Goal: Task Accomplishment & Management: Complete application form

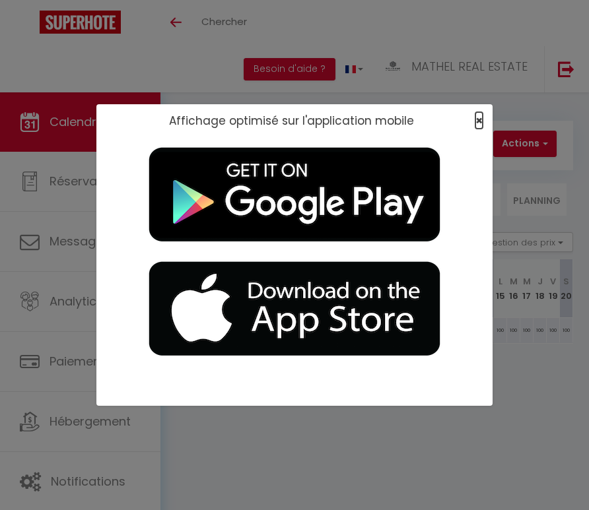
click at [475, 122] on span "×" at bounding box center [478, 120] width 7 height 16
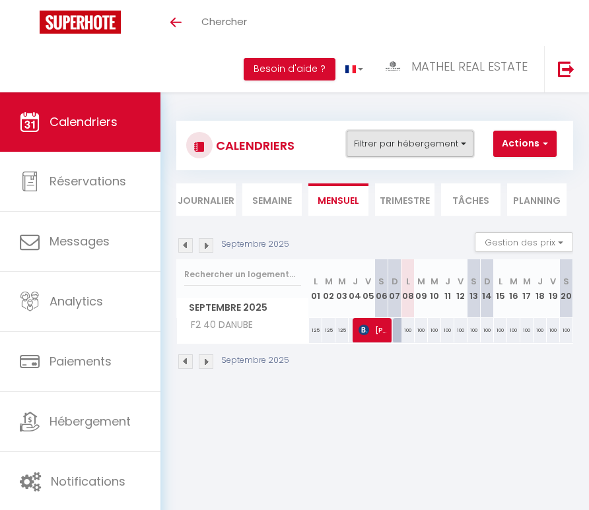
click at [434, 145] on button "Filtrer par hébergement" at bounding box center [409, 144] width 127 height 26
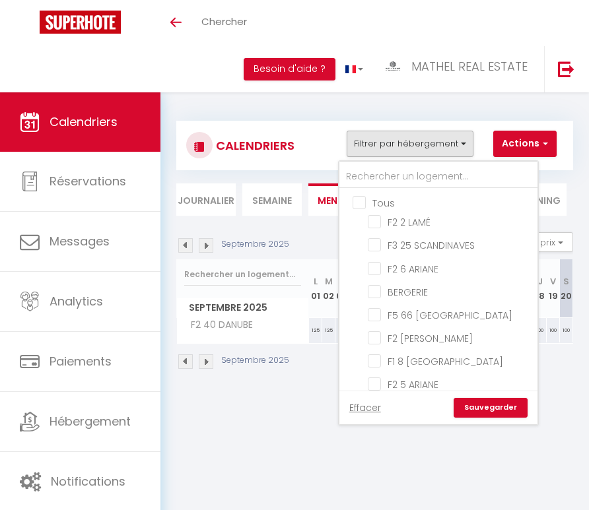
click at [365, 203] on input "Tous" at bounding box center [451, 201] width 198 height 13
checkbox input "true"
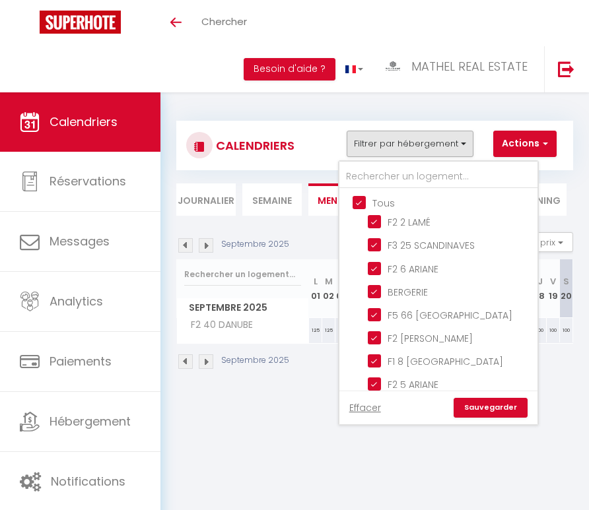
checkbox input "true"
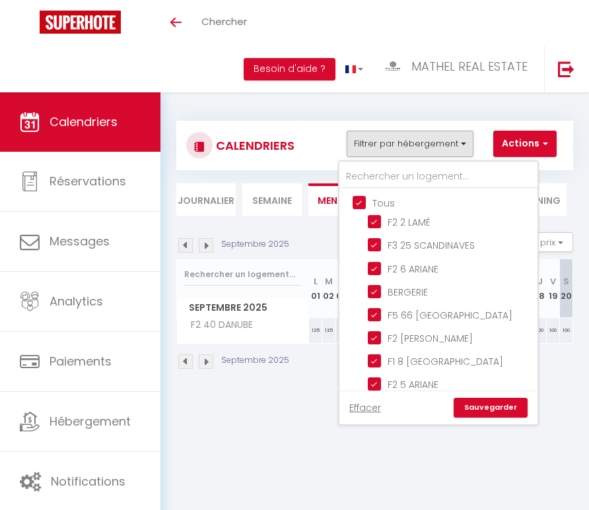
checkbox input "true"
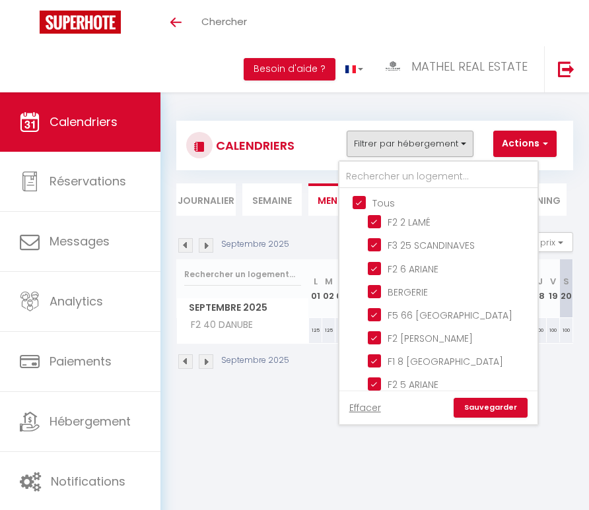
checkbox input "true"
click at [365, 203] on input "Tous" at bounding box center [451, 201] width 198 height 13
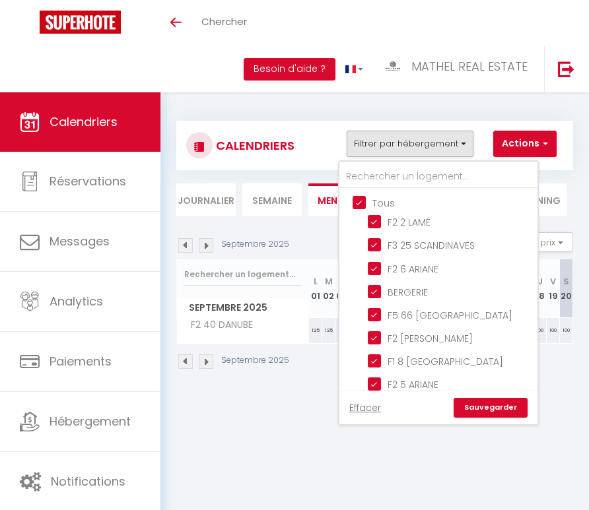
checkbox input "false"
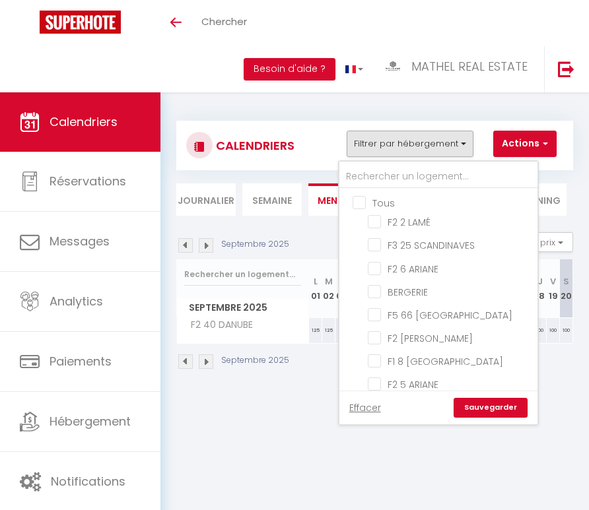
checkbox input "false"
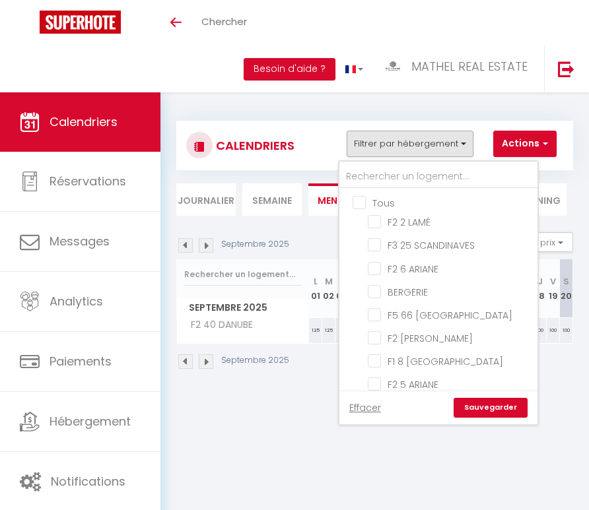
checkbox input "false"
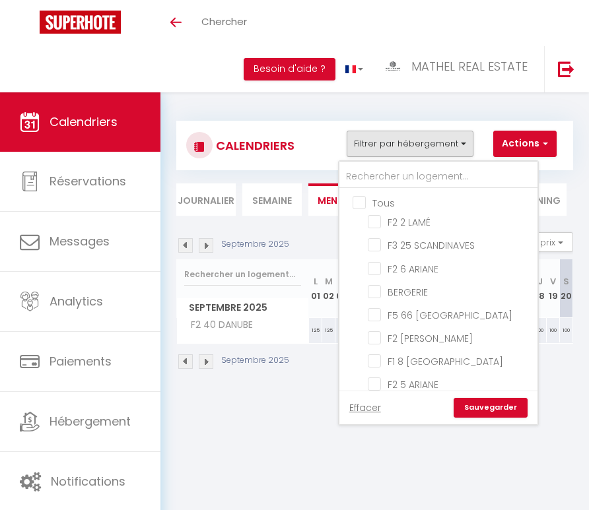
checkbox input "false"
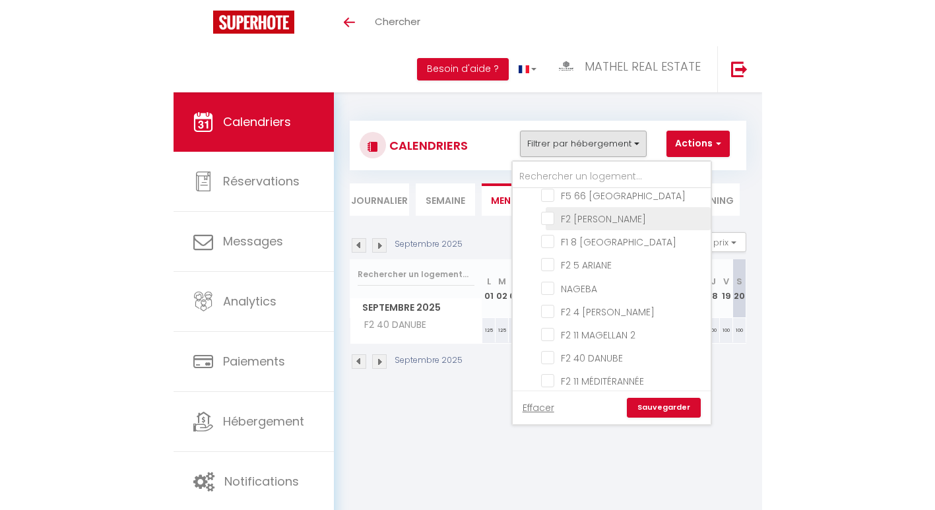
scroll to position [142, 0]
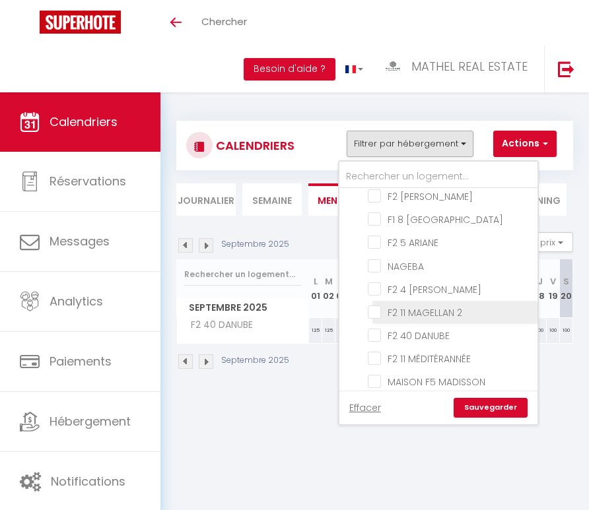
click at [442, 311] on input "F2 11 MAGELLAN 2" at bounding box center [450, 311] width 165 height 13
checkbox input "true"
click at [483, 399] on link "Sauvegarder" at bounding box center [490, 408] width 74 height 20
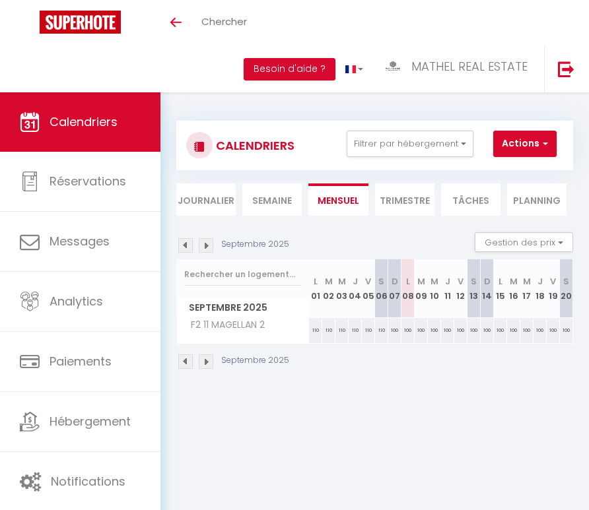
click at [181, 249] on img at bounding box center [185, 245] width 15 height 15
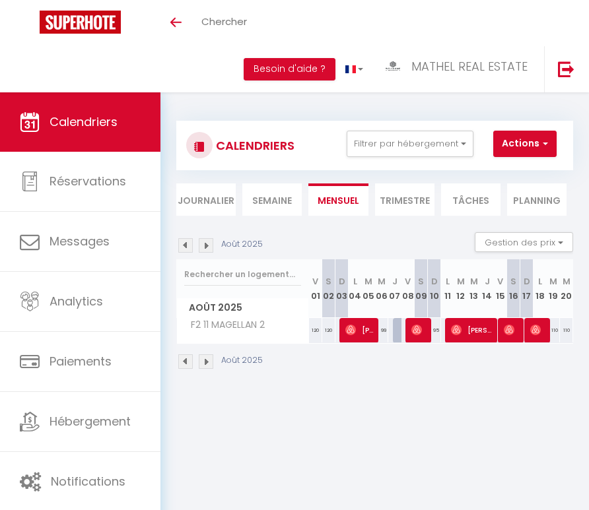
click at [182, 245] on img at bounding box center [185, 245] width 15 height 15
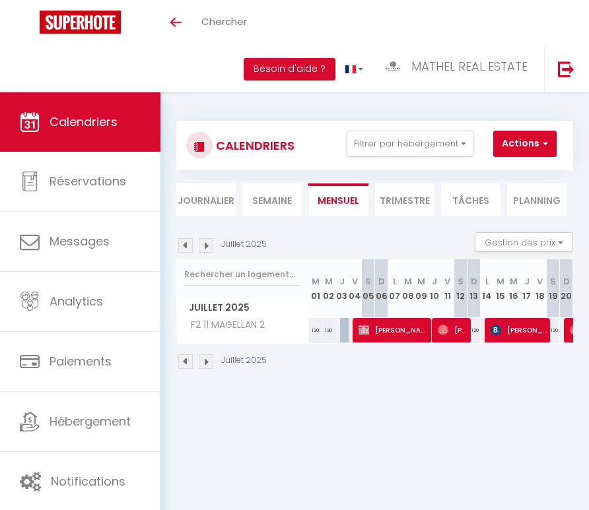
click at [203, 243] on img at bounding box center [206, 245] width 15 height 15
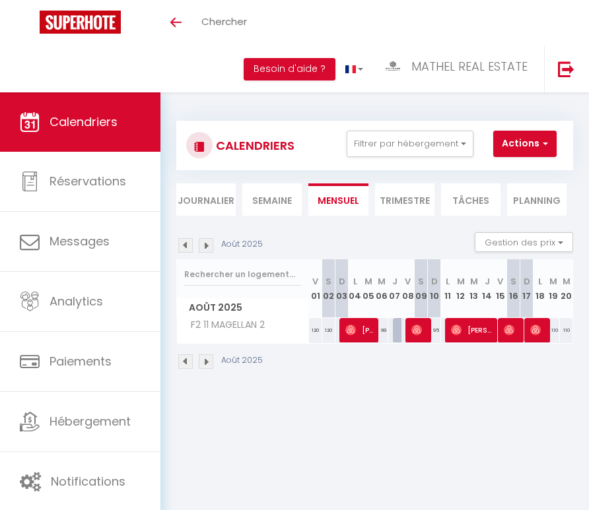
click at [203, 243] on img at bounding box center [206, 245] width 15 height 15
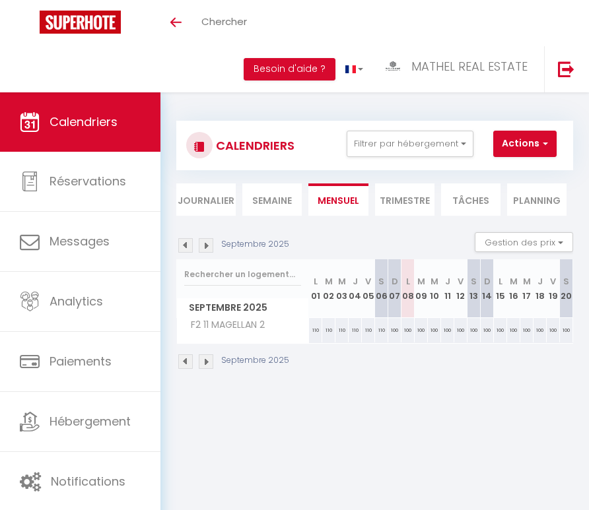
click at [185, 245] on img at bounding box center [185, 245] width 15 height 15
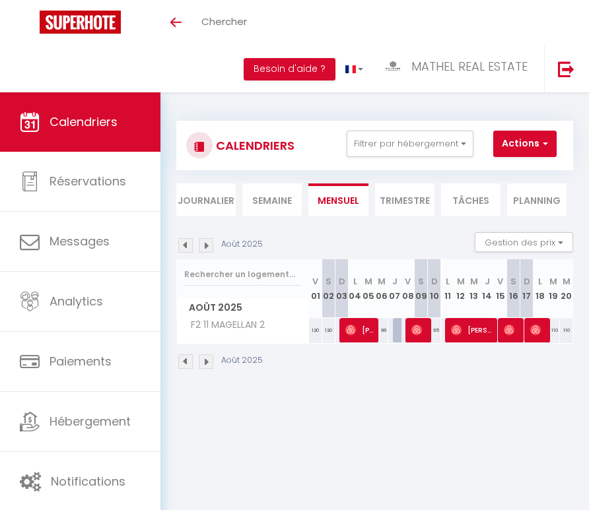
click at [185, 245] on img at bounding box center [185, 245] width 15 height 15
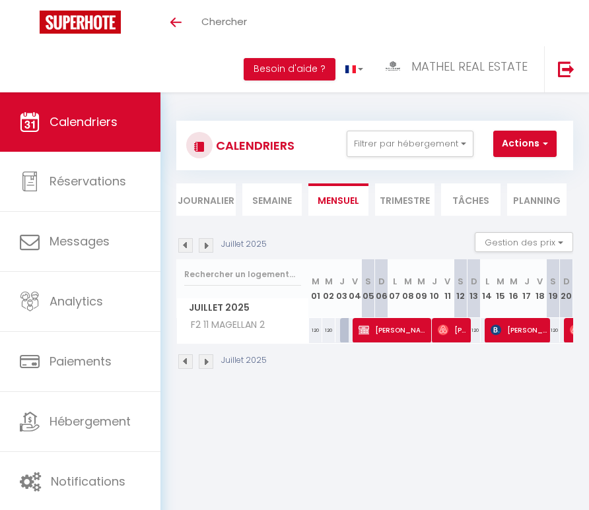
click at [185, 245] on img at bounding box center [185, 245] width 15 height 15
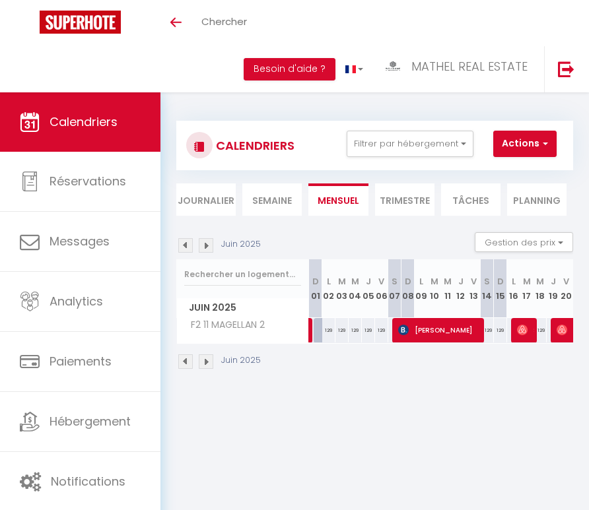
click at [185, 245] on img at bounding box center [185, 245] width 15 height 15
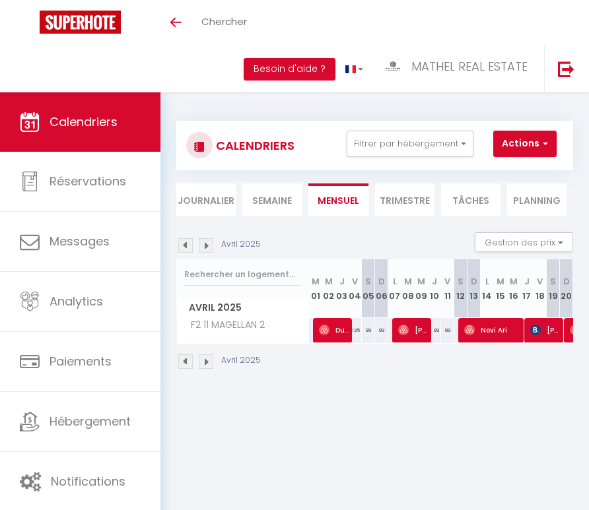
click at [185, 245] on img at bounding box center [185, 245] width 15 height 15
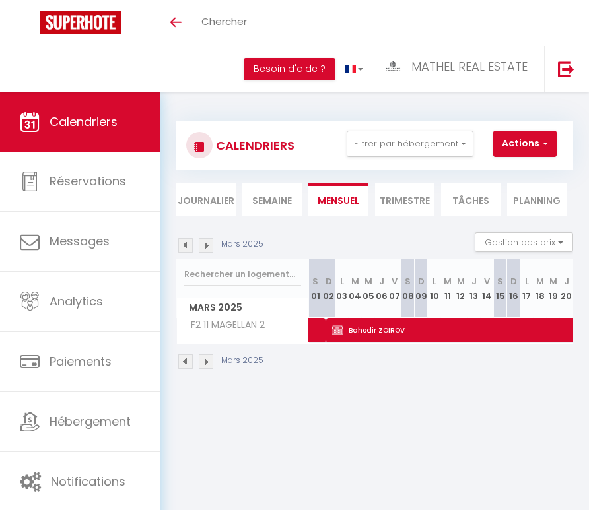
click at [185, 245] on img at bounding box center [185, 245] width 15 height 15
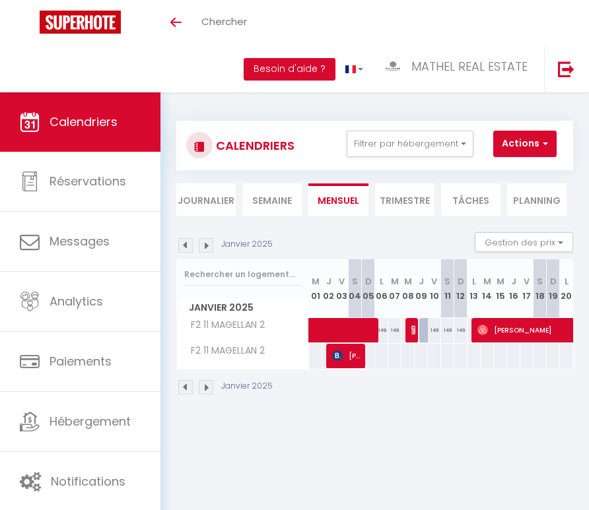
click at [185, 245] on img at bounding box center [185, 245] width 15 height 15
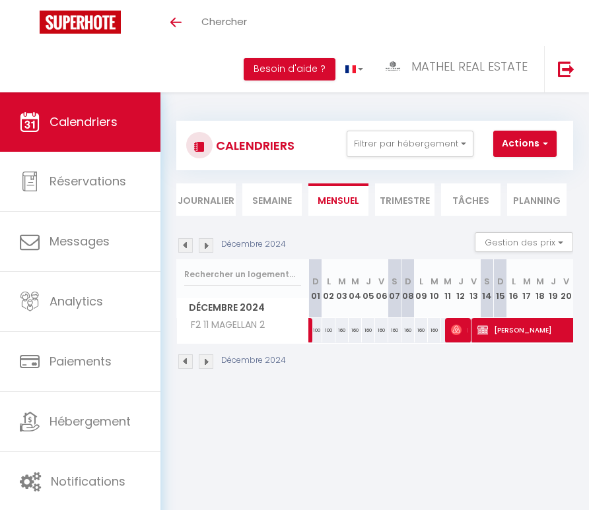
click at [185, 245] on img at bounding box center [185, 245] width 15 height 15
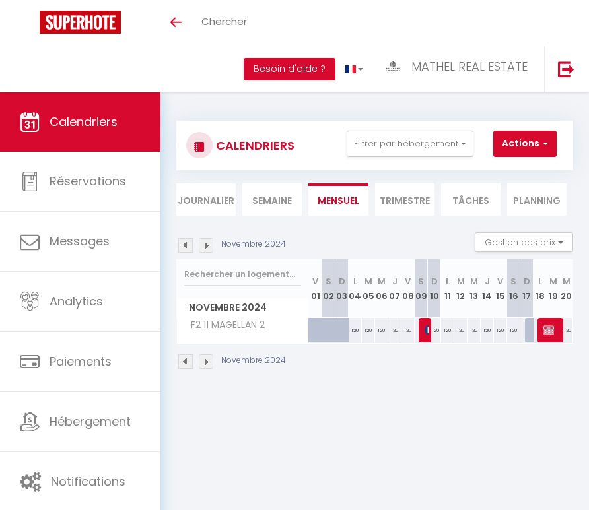
click at [185, 245] on img at bounding box center [185, 245] width 15 height 15
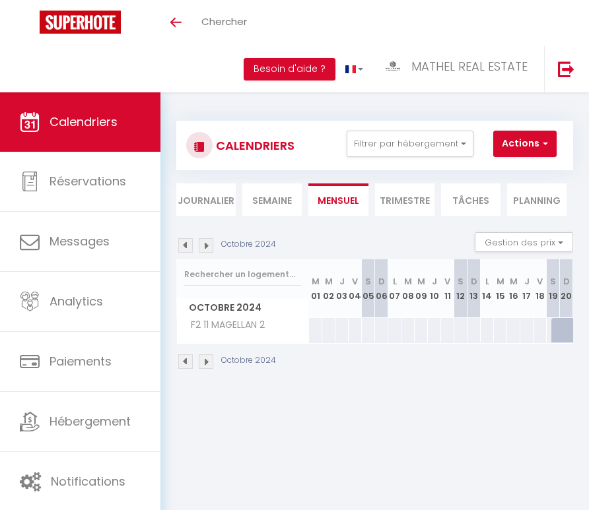
click at [207, 248] on img at bounding box center [206, 245] width 15 height 15
select select
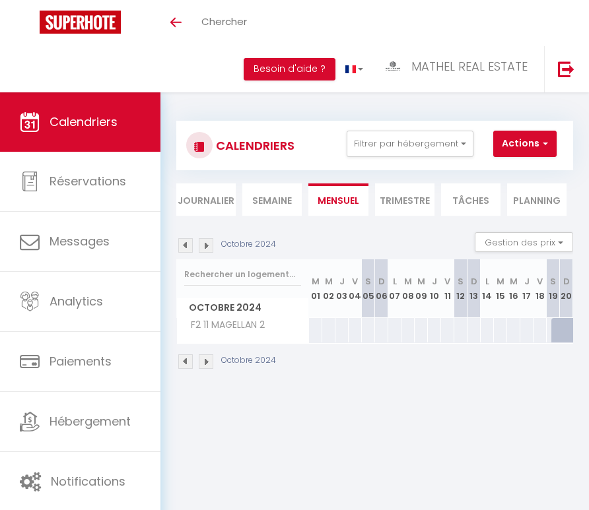
select select
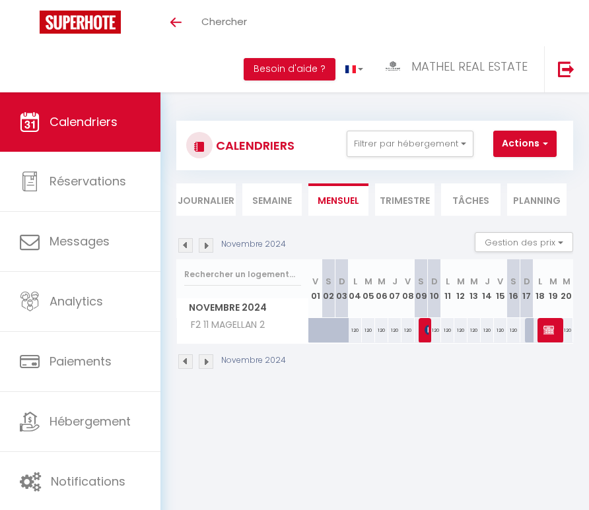
select select
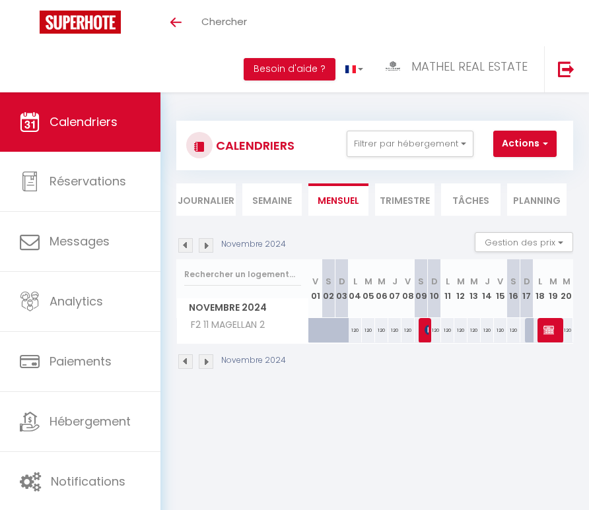
select select
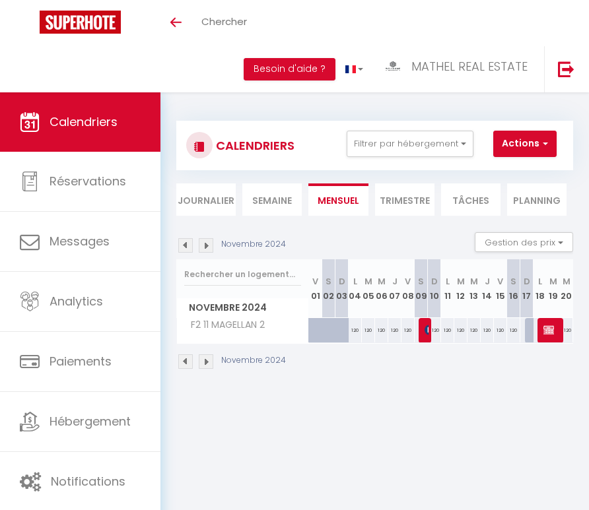
select select
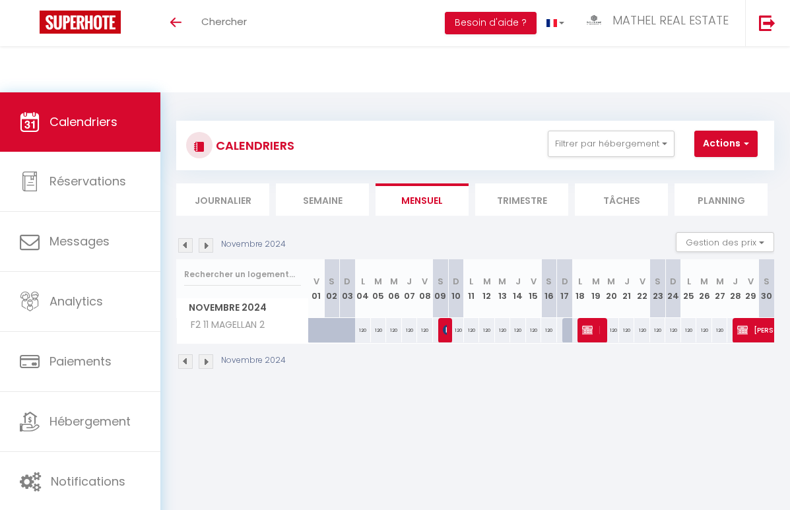
select select
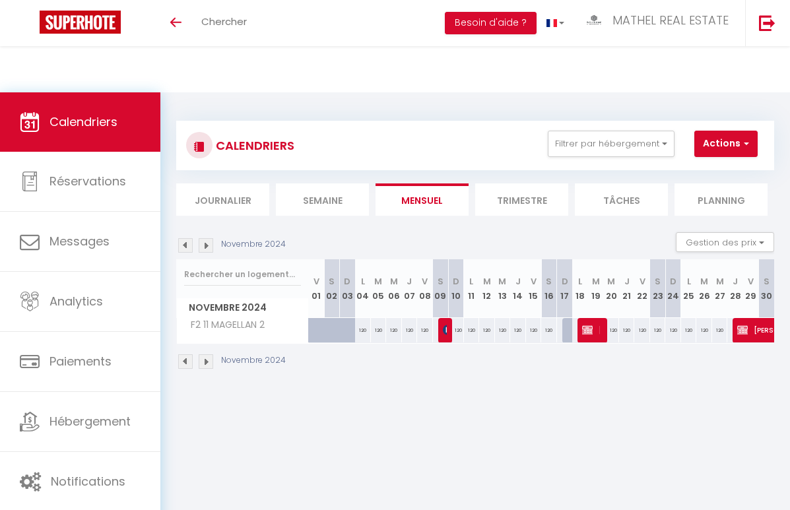
select select
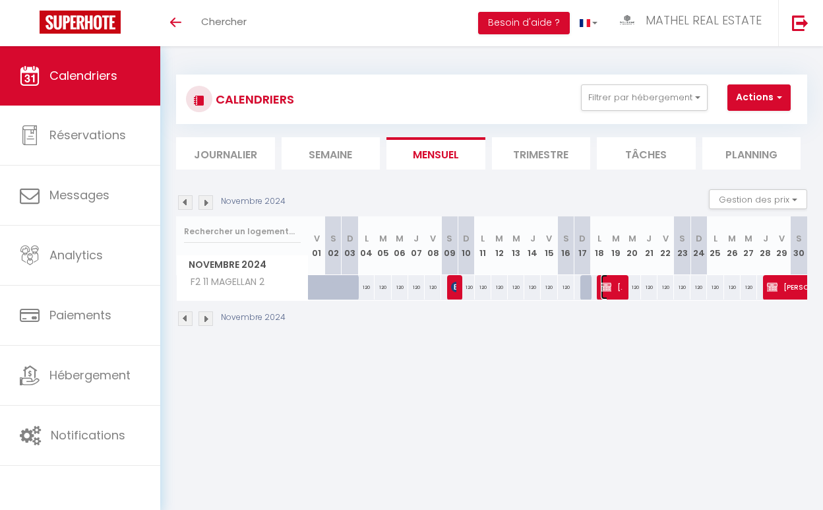
click at [588, 290] on span "Sanaa SIASSI" at bounding box center [612, 286] width 22 height 25
select select "OK"
select select "KO"
select select "0"
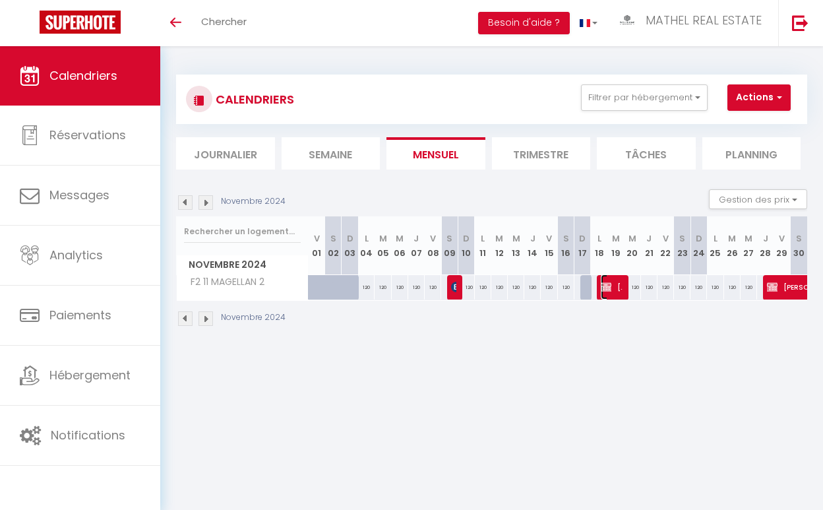
select select "1"
select select
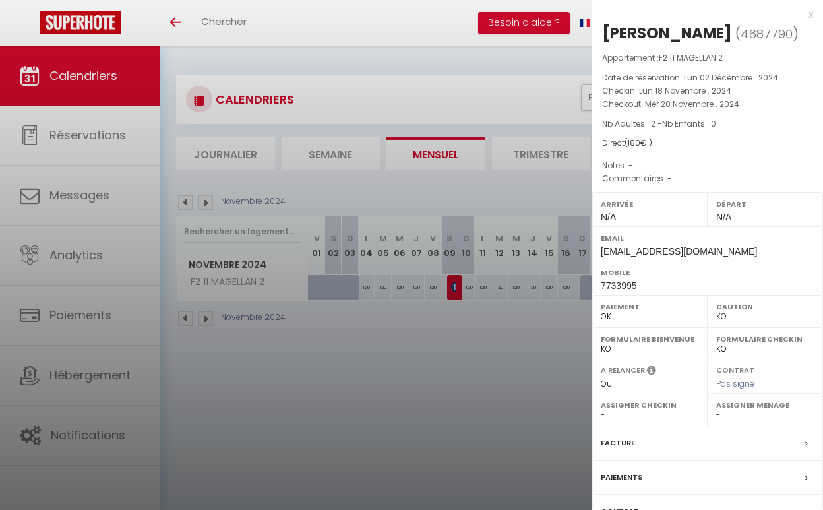
click at [570, 330] on div at bounding box center [411, 255] width 823 height 510
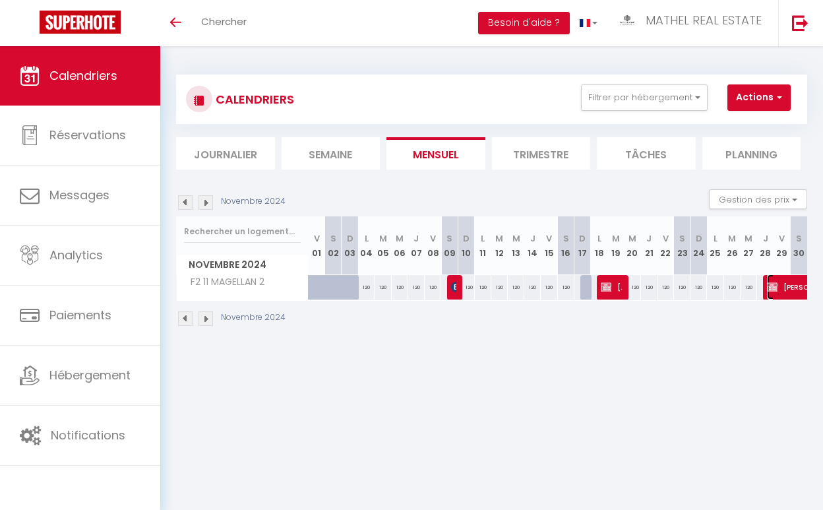
click at [588, 292] on span "Chantelle CARR" at bounding box center [812, 286] width 91 height 25
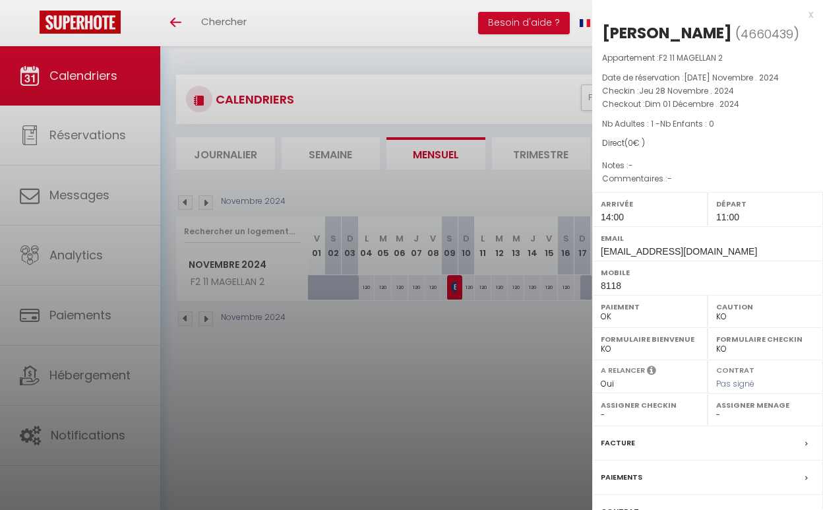
click at [519, 330] on div at bounding box center [411, 255] width 823 height 510
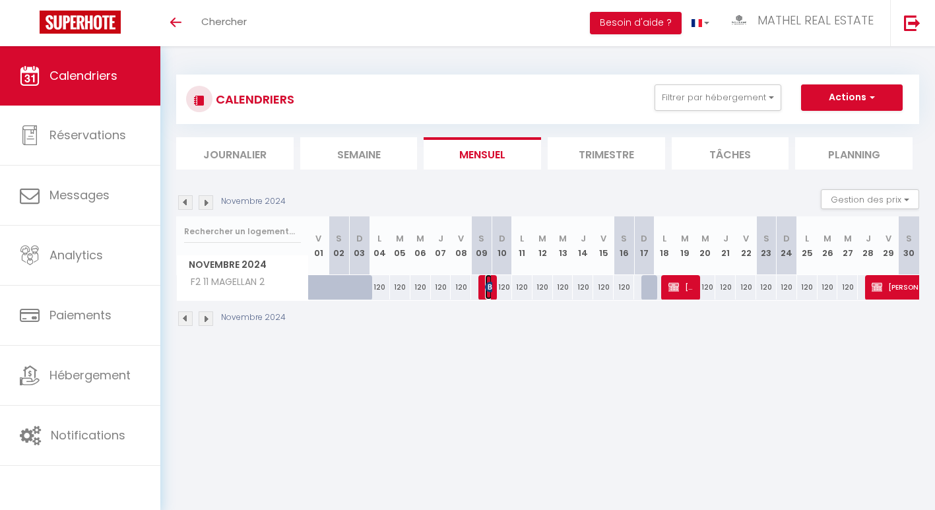
click at [485, 282] on img at bounding box center [490, 287] width 11 height 11
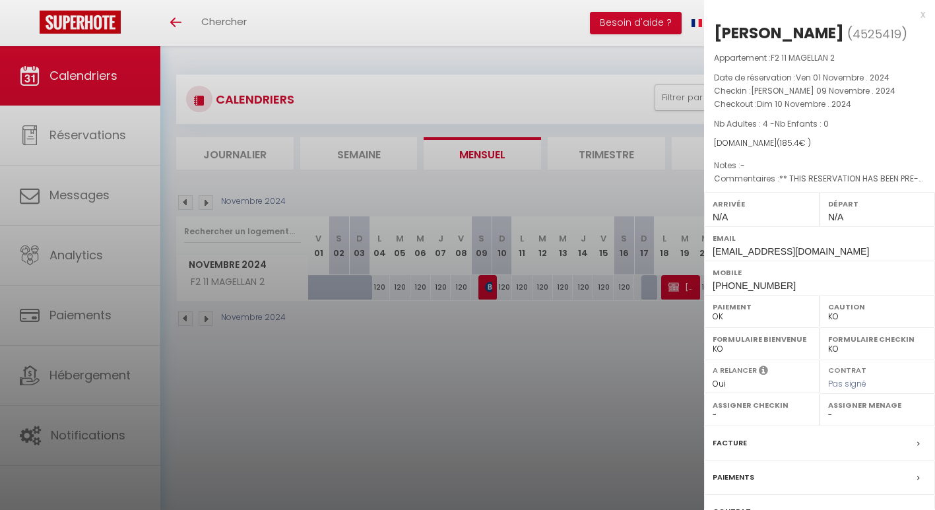
click at [485, 281] on div at bounding box center [467, 255] width 935 height 510
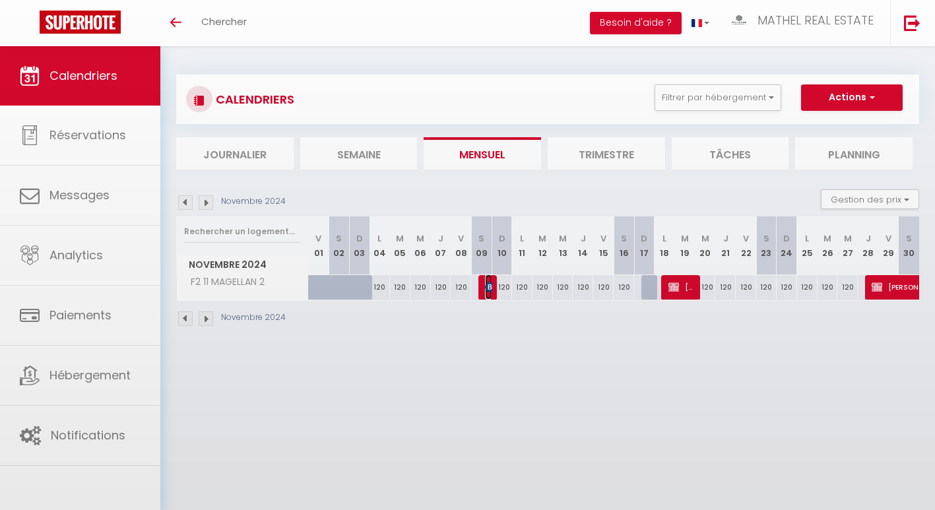
click at [485, 282] on img at bounding box center [490, 287] width 11 height 11
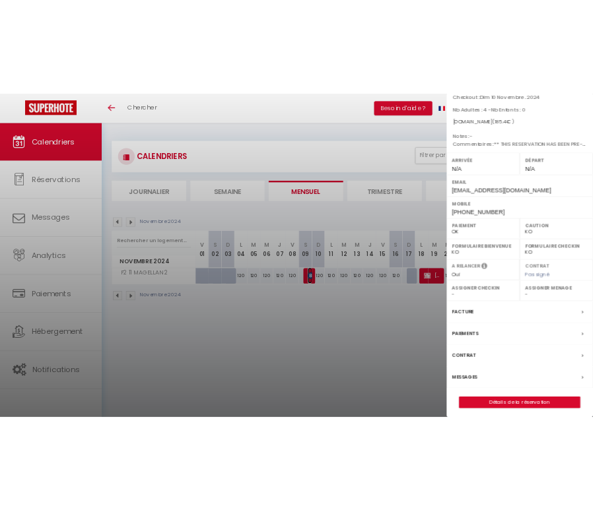
scroll to position [105, 0]
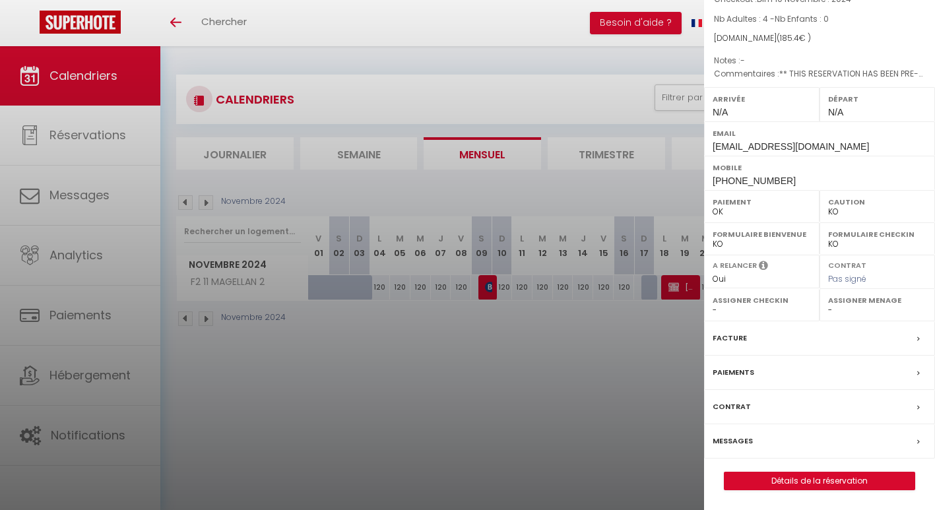
click at [588, 412] on div at bounding box center [467, 255] width 935 height 510
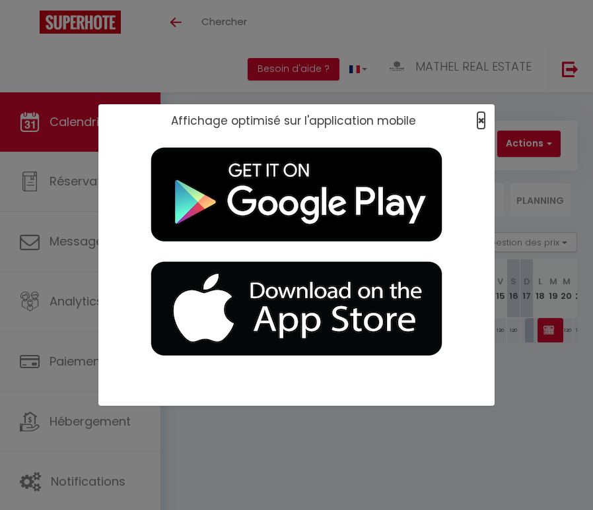
click at [479, 124] on span "×" at bounding box center [480, 120] width 7 height 16
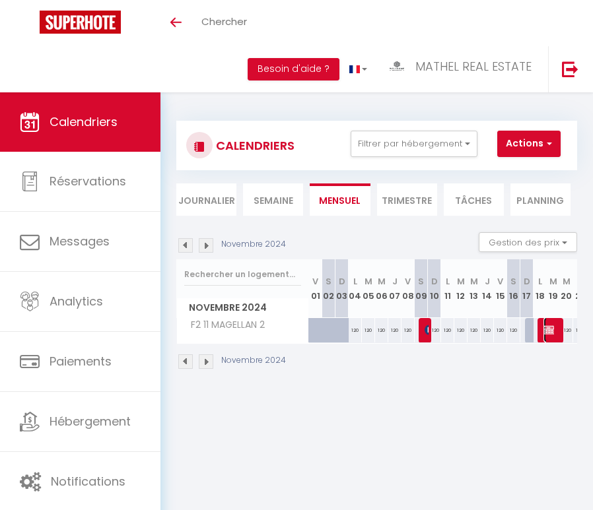
click at [558, 331] on span "Sanaa SIASSI" at bounding box center [552, 329] width 18 height 25
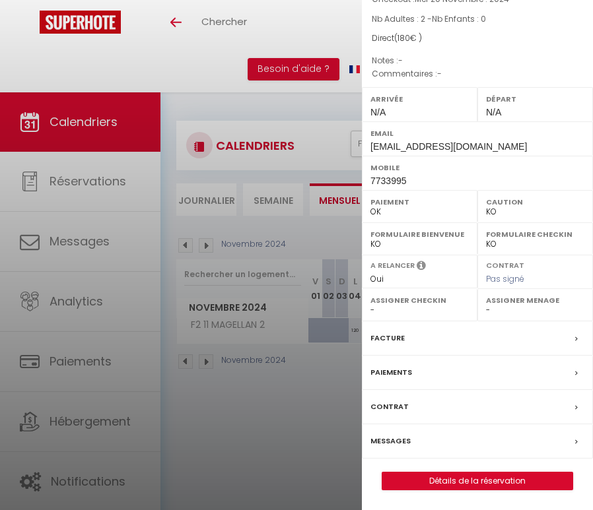
click at [306, 177] on div at bounding box center [296, 255] width 593 height 510
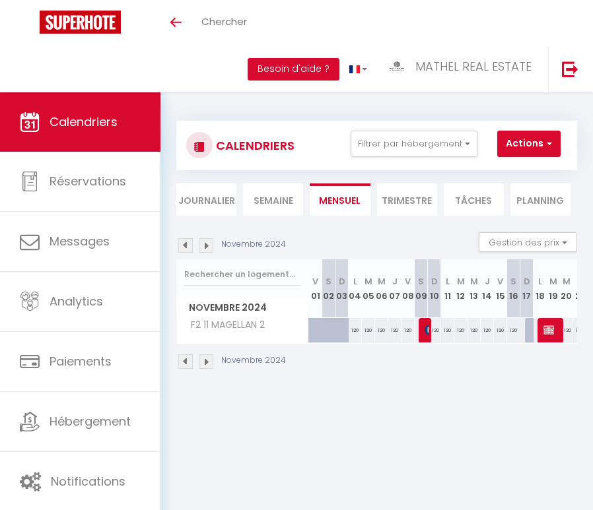
click at [210, 244] on img at bounding box center [206, 245] width 15 height 15
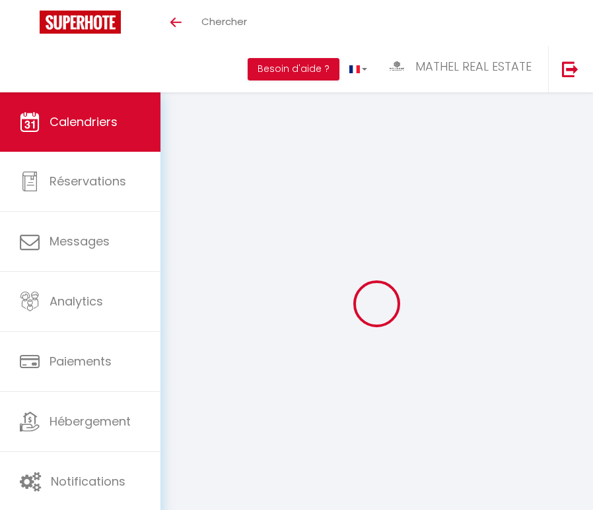
select select "KO"
select select "0"
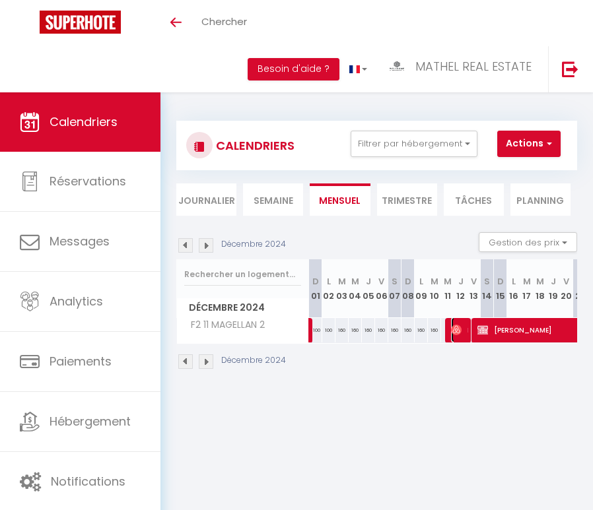
click at [458, 332] on img at bounding box center [456, 330] width 11 height 11
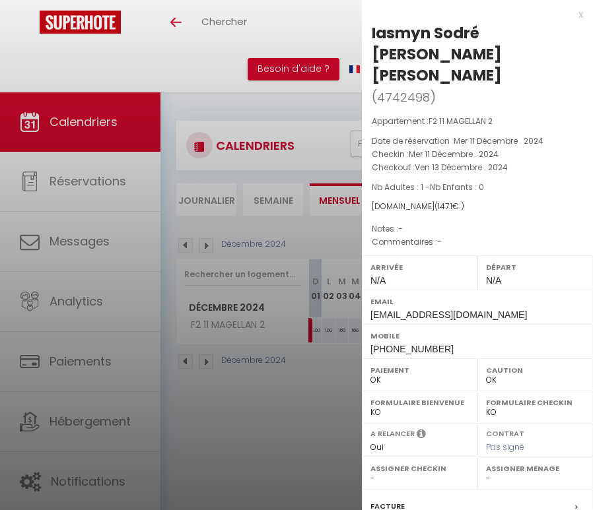
click at [333, 264] on div at bounding box center [296, 255] width 593 height 510
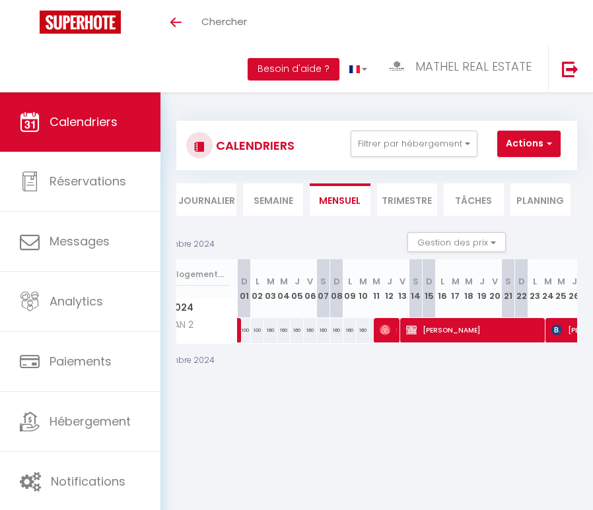
scroll to position [0, 104]
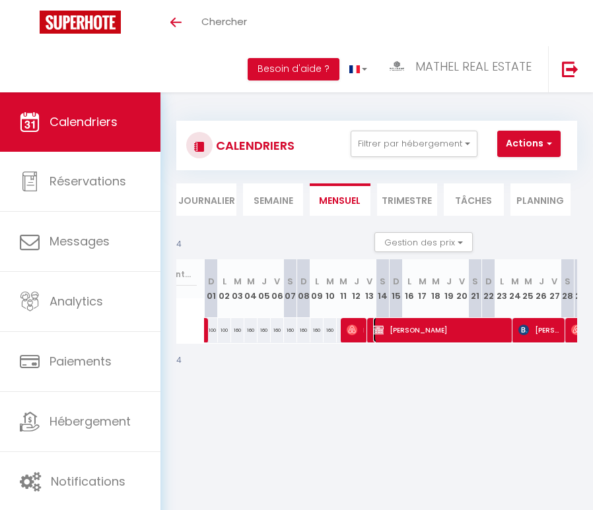
click at [436, 327] on span "[PERSON_NAME]" at bounding box center [441, 329] width 137 height 25
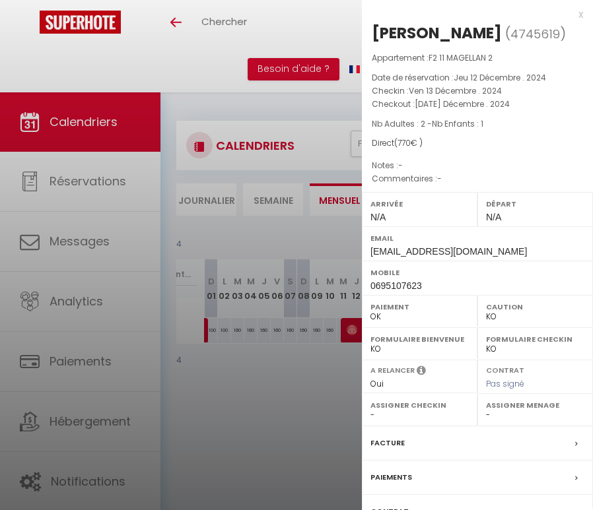
scroll to position [105, 0]
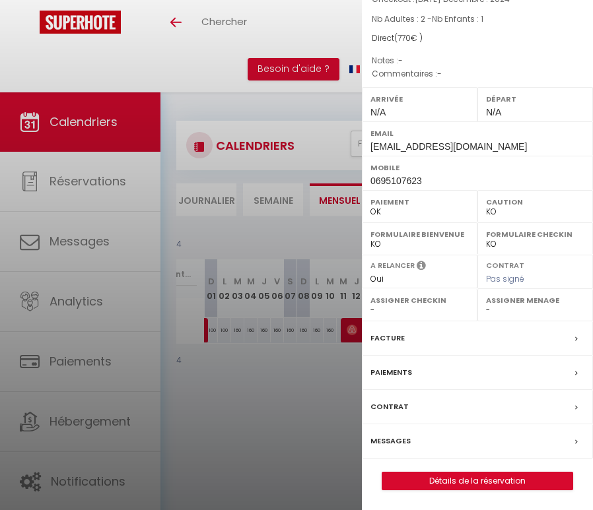
click at [283, 321] on div at bounding box center [296, 255] width 593 height 510
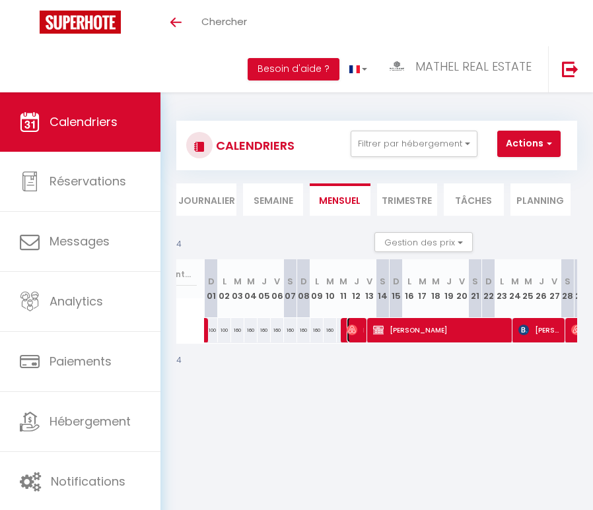
click at [352, 329] on img at bounding box center [351, 330] width 11 height 11
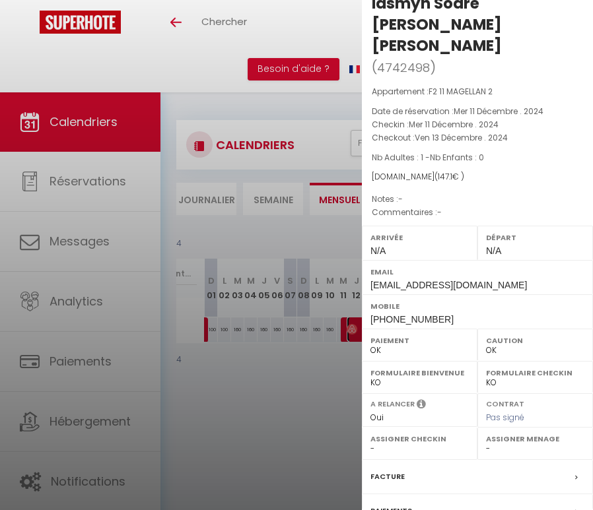
scroll to position [0, 0]
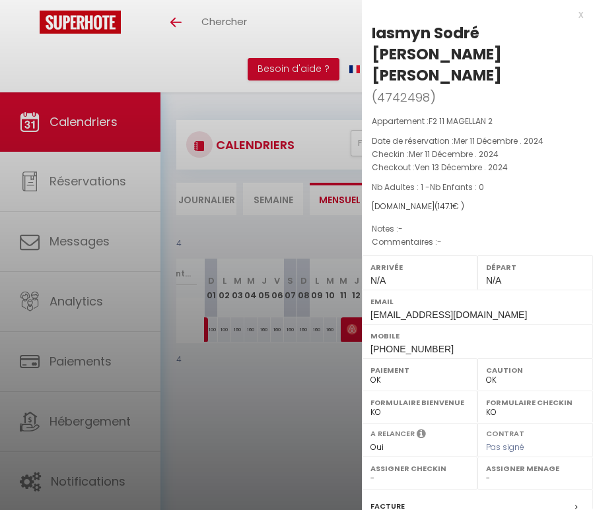
click at [315, 319] on div at bounding box center [296, 255] width 593 height 510
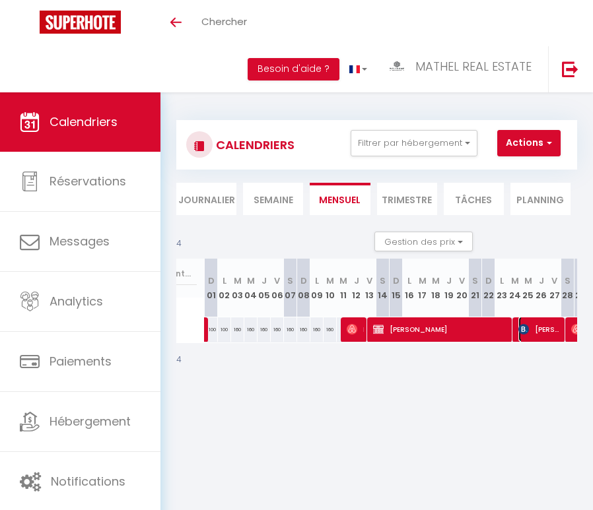
click at [535, 323] on span "michele landi" at bounding box center [540, 329] width 44 height 25
select select "KO"
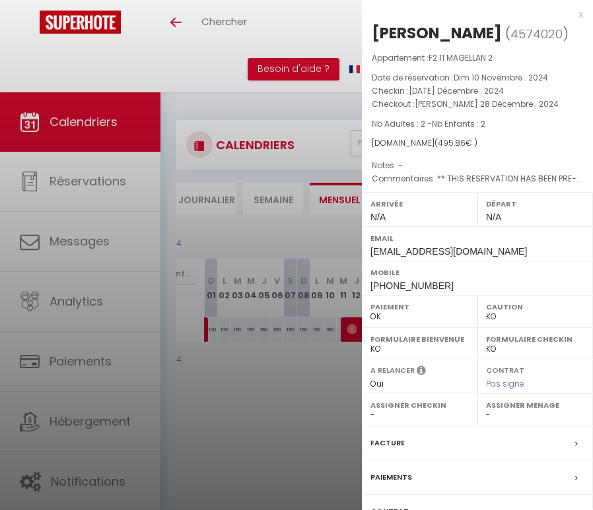
click at [455, 26] on div "michele landi" at bounding box center [436, 32] width 130 height 21
copy div "landi"
click at [269, 315] on div at bounding box center [296, 255] width 593 height 510
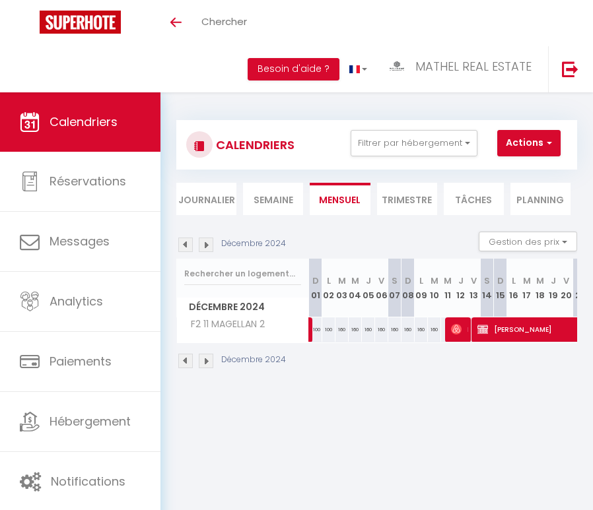
click at [191, 242] on img at bounding box center [185, 245] width 15 height 15
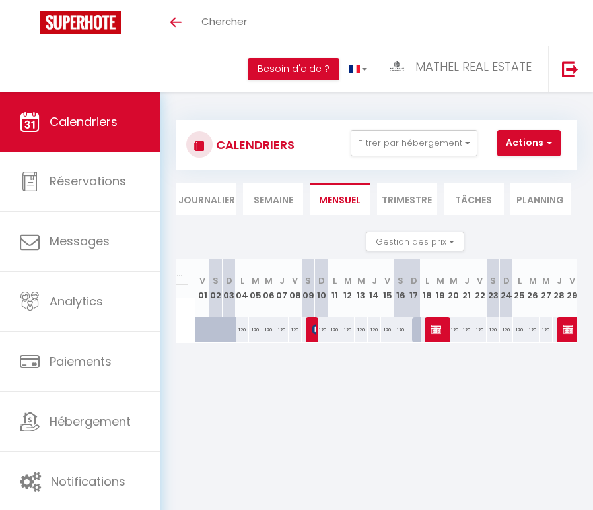
scroll to position [0, 135]
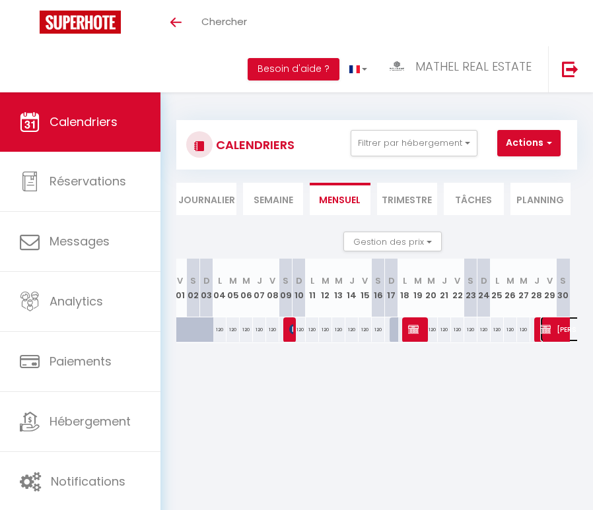
click at [555, 331] on span "Chantelle CARR" at bounding box center [585, 329] width 91 height 25
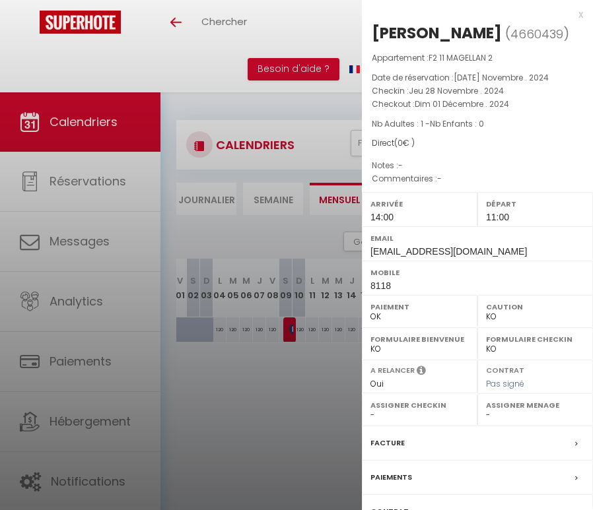
click at [313, 349] on div at bounding box center [296, 255] width 593 height 510
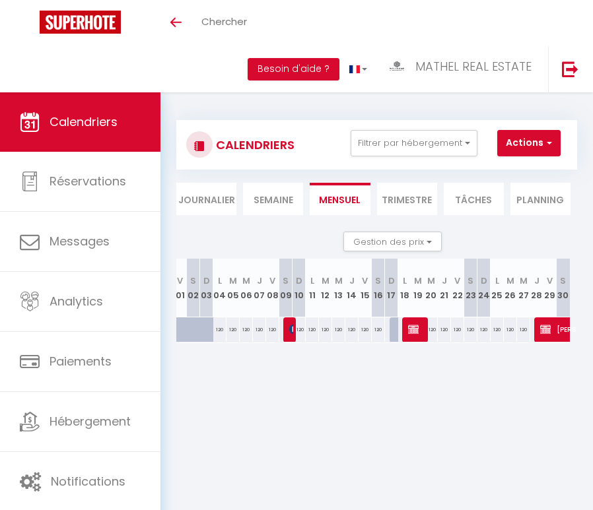
scroll to position [0, 0]
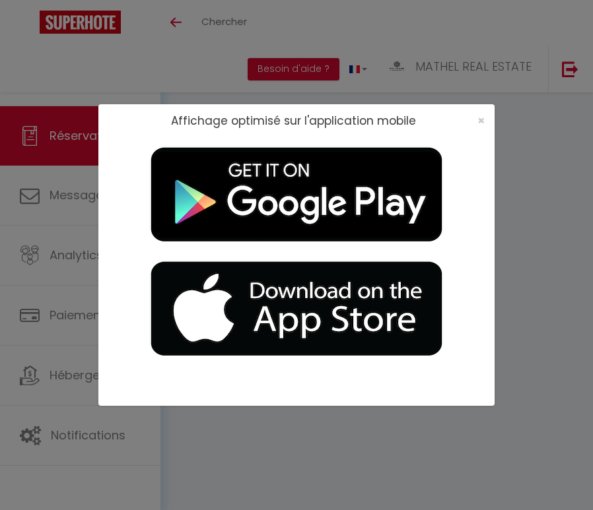
select select
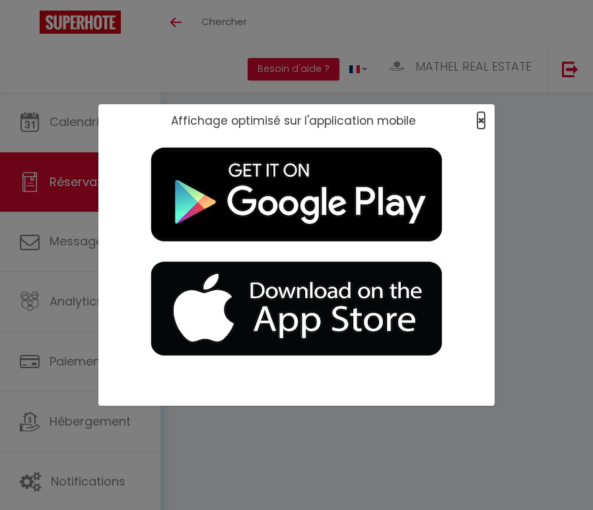
click at [480, 122] on span "×" at bounding box center [480, 120] width 7 height 16
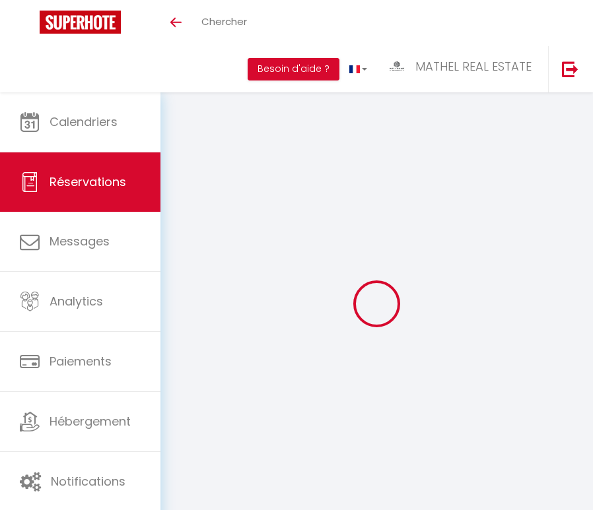
scroll to position [92, 0]
type input "[PERSON_NAME]"
type input "[EMAIL_ADDRESS][DOMAIN_NAME]"
type input "0695107623"
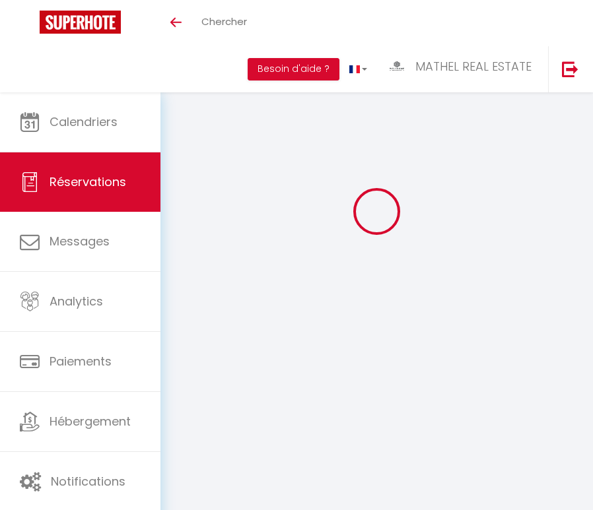
select select "AE"
select select "52918"
select select "1"
type input "Ven 13 Décembre 2024"
select select
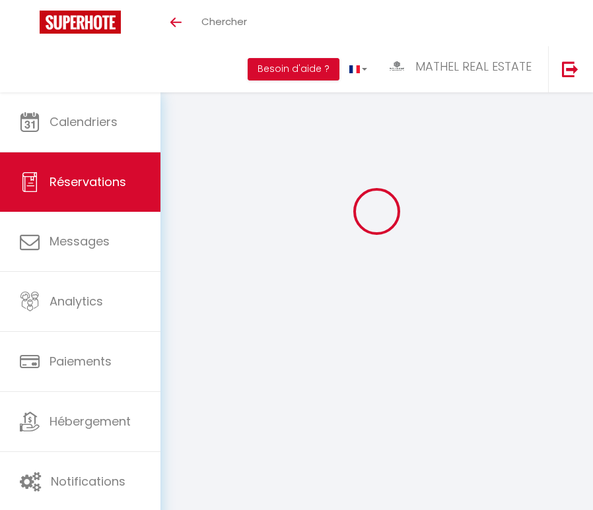
type input "[DATE] Décembre 2024"
select select
type input "2"
type input "1"
select select "12"
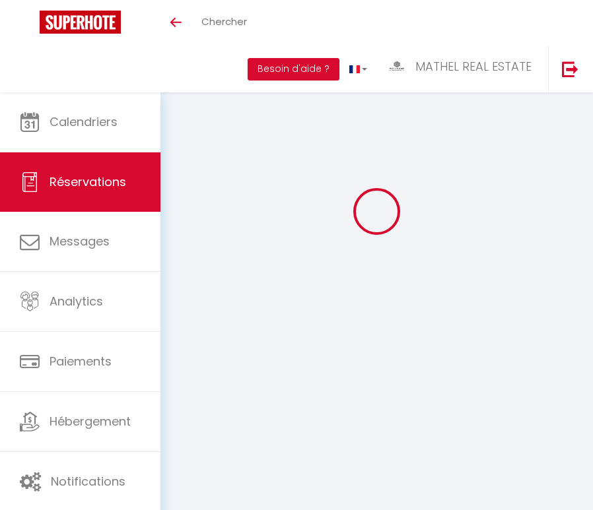
select select
type input "770"
checkbox input "false"
type input "0"
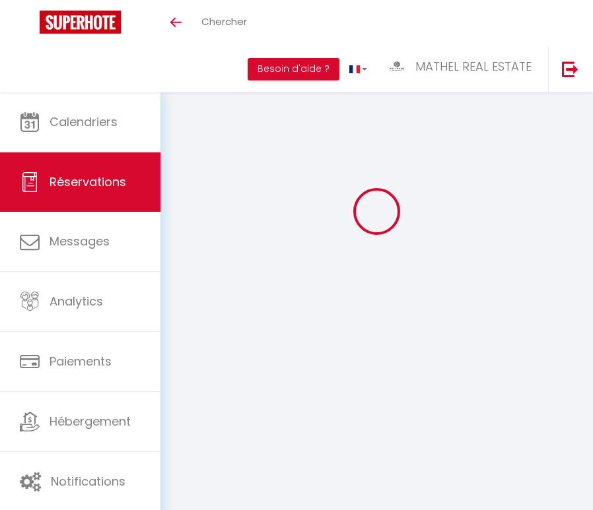
type input "0"
select select
select select "14"
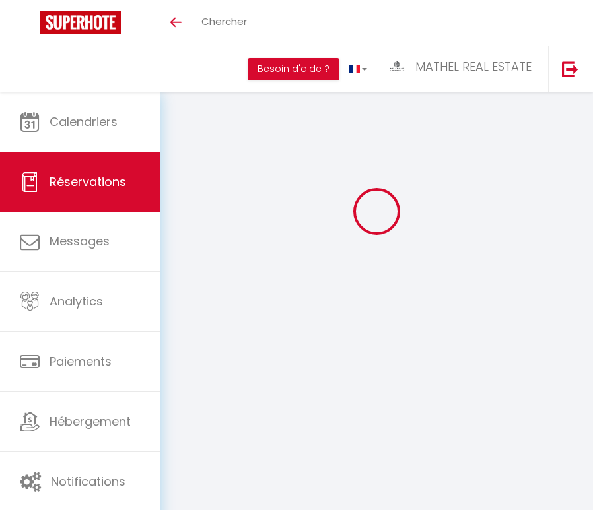
checkbox input "false"
select select
checkbox input "false"
select select
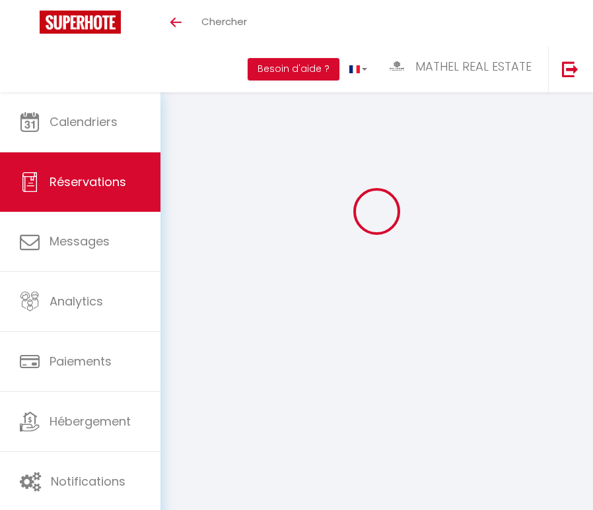
select select
checkbox input "false"
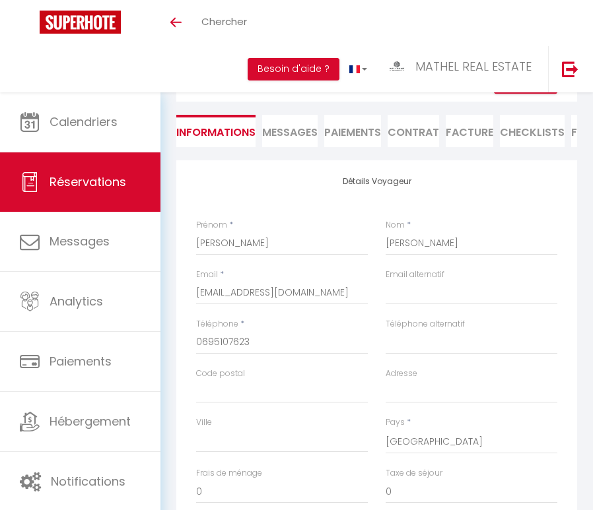
select select
checkbox input "false"
select select
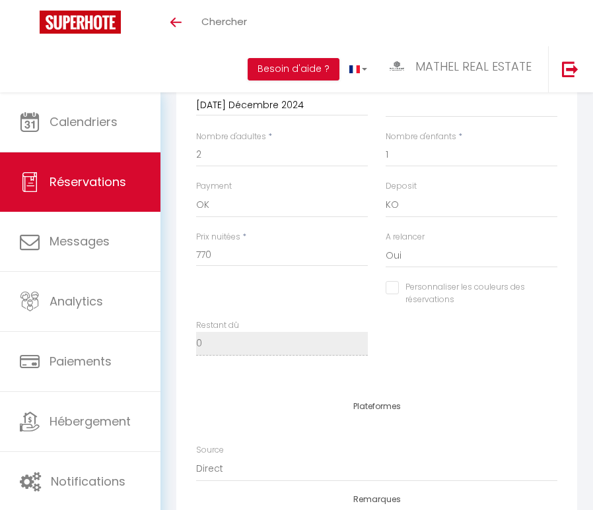
scroll to position [822, 0]
